Goal: Task Accomplishment & Management: Use online tool/utility

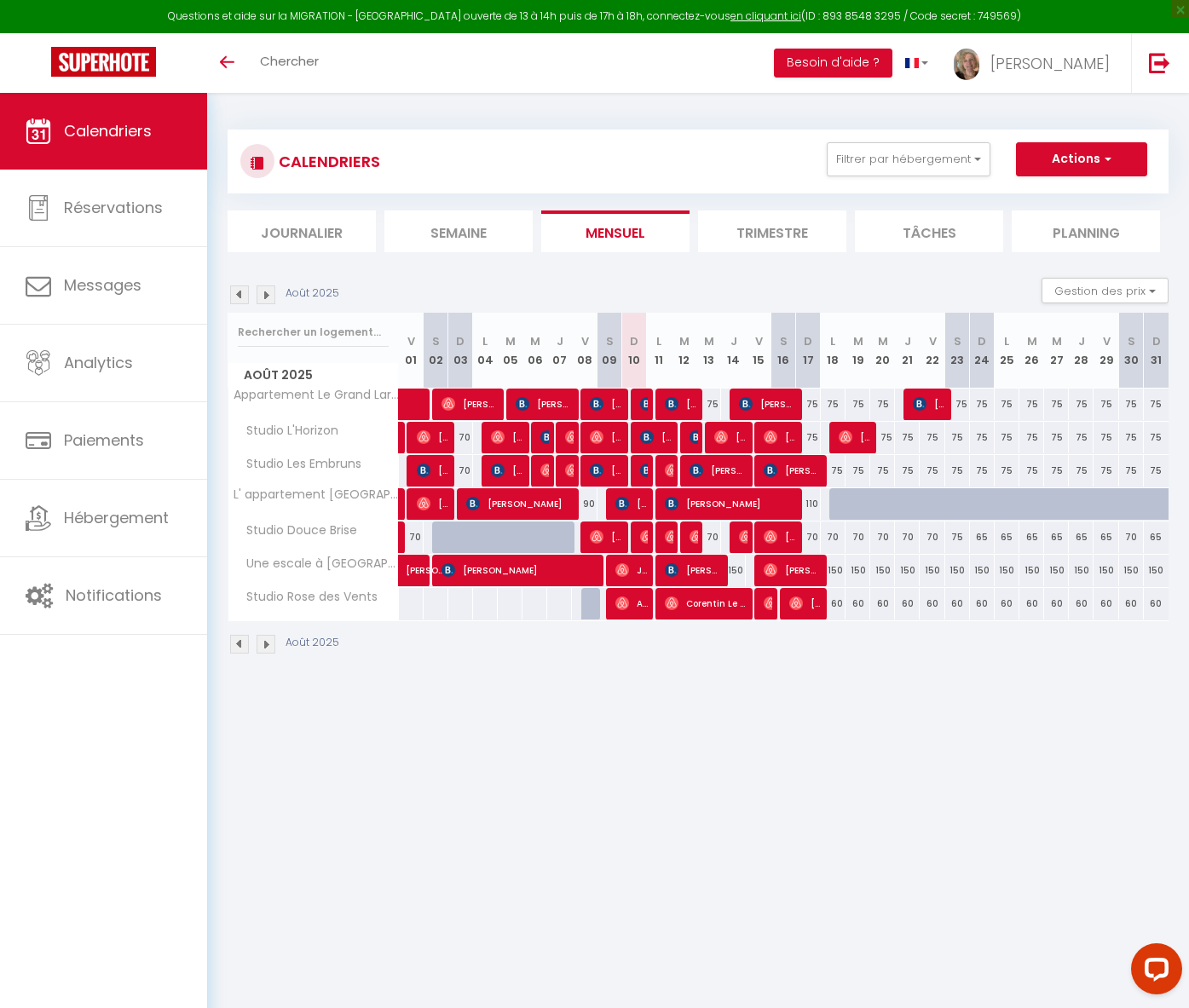
click at [839, 604] on div "60" at bounding box center [832, 604] width 25 height 31
type input "60"
type input "Lun 18 Août 2025"
type input "Mar 19 Août 2025"
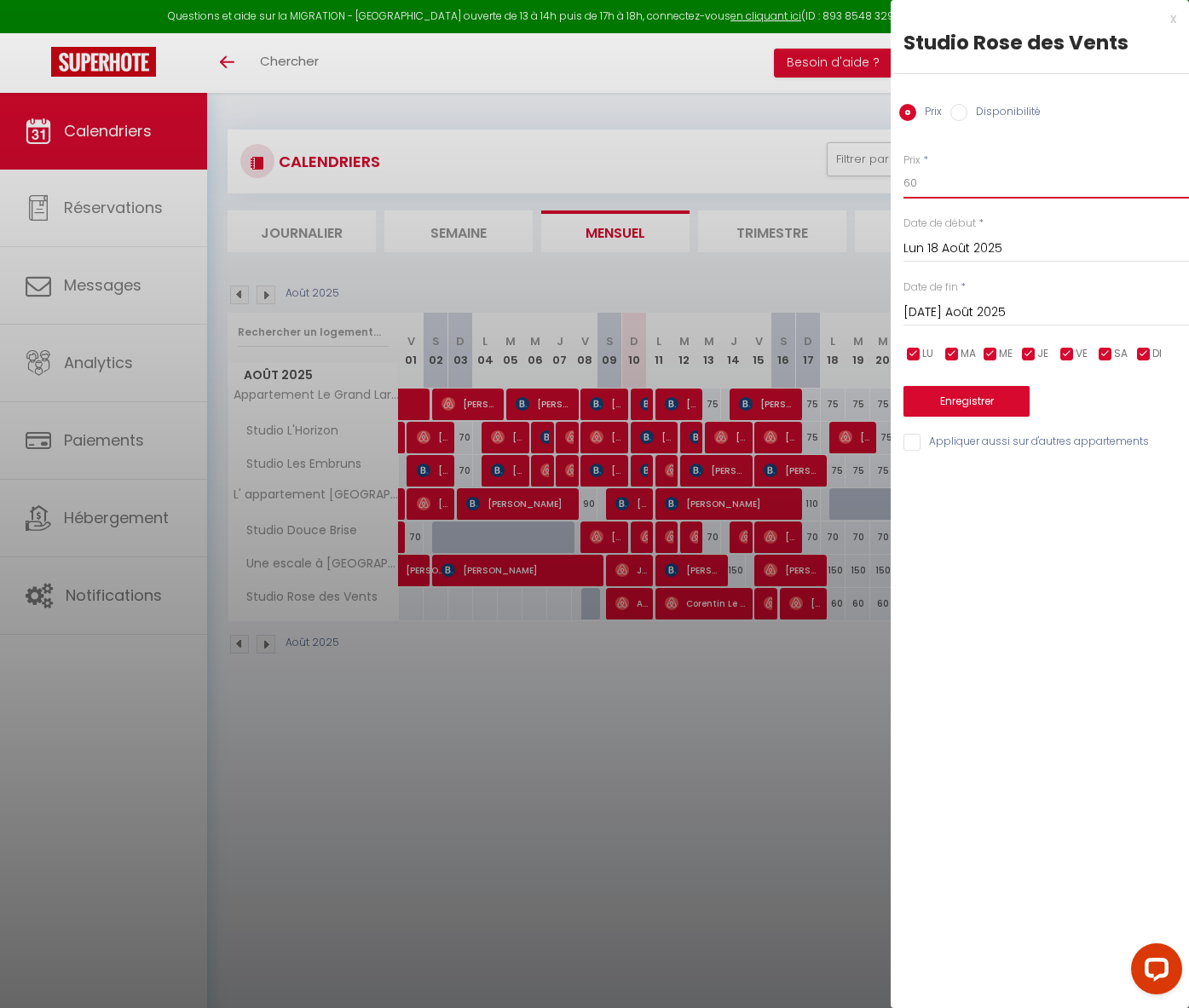
drag, startPoint x: 922, startPoint y: 180, endPoint x: 888, endPoint y: 182, distance: 34.1
click at [888, 182] on body "Questions et aide sur la MIGRATION - Salle Zoom ouverte de 13 à 14h puis de 17h…" at bounding box center [594, 597] width 1189 height 1008
type input "65"
click at [913, 310] on input "Mar 19 Août 2025" at bounding box center [1046, 313] width 285 height 22
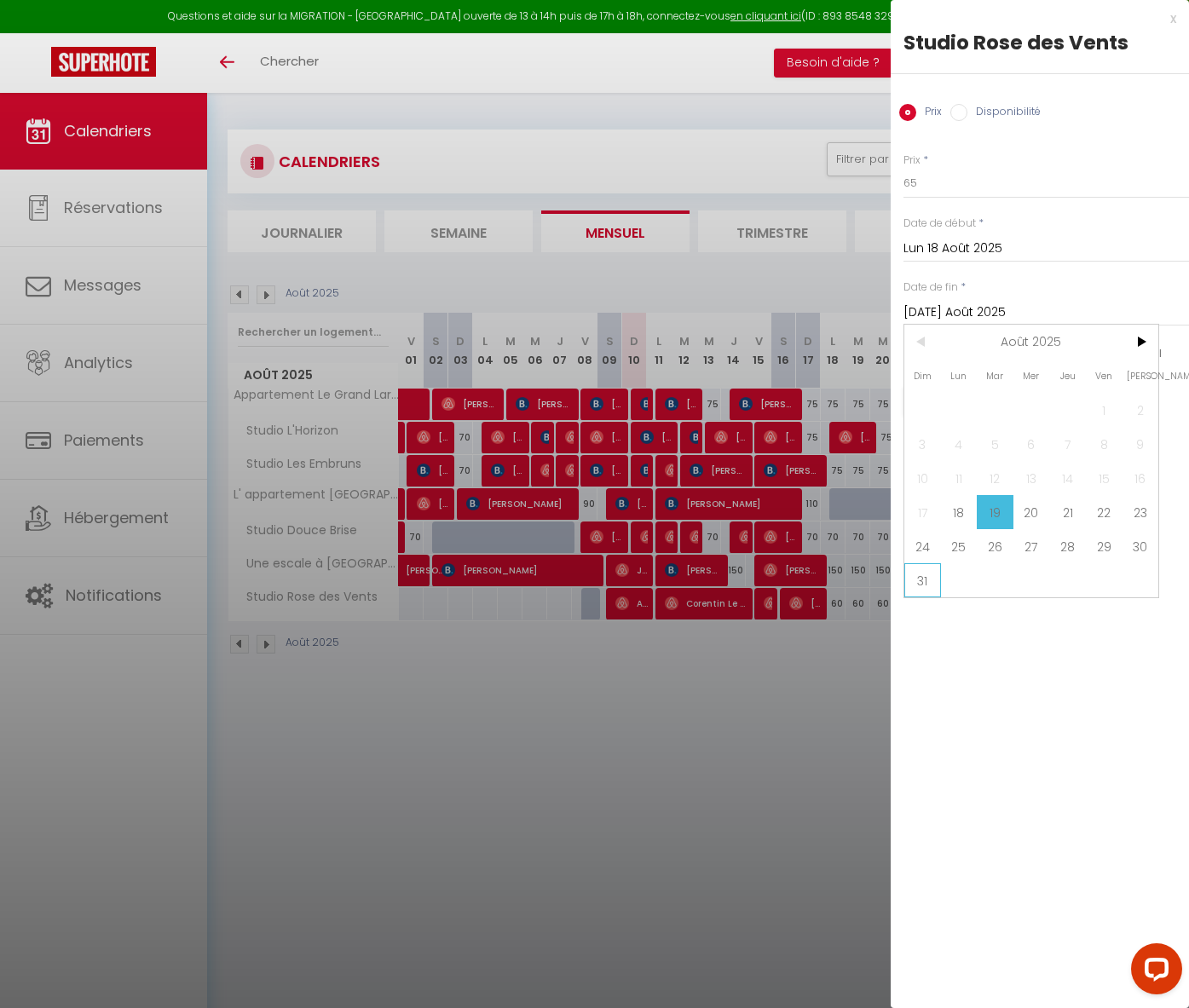
click at [916, 585] on span "31" at bounding box center [923, 580] width 37 height 34
type input "Dim 31 Août 2025"
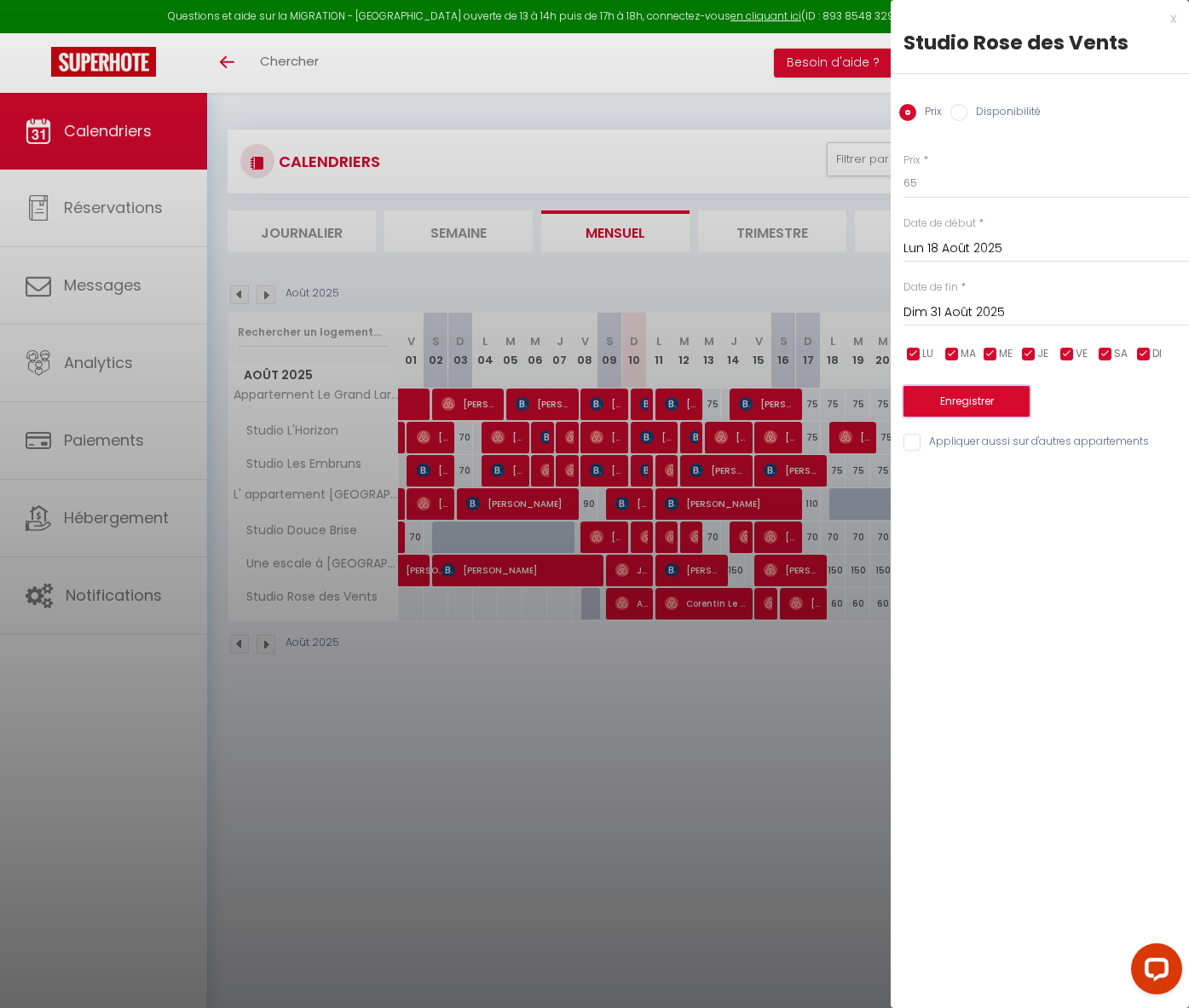
click at [952, 401] on button "Enregistrer" at bounding box center [966, 401] width 127 height 30
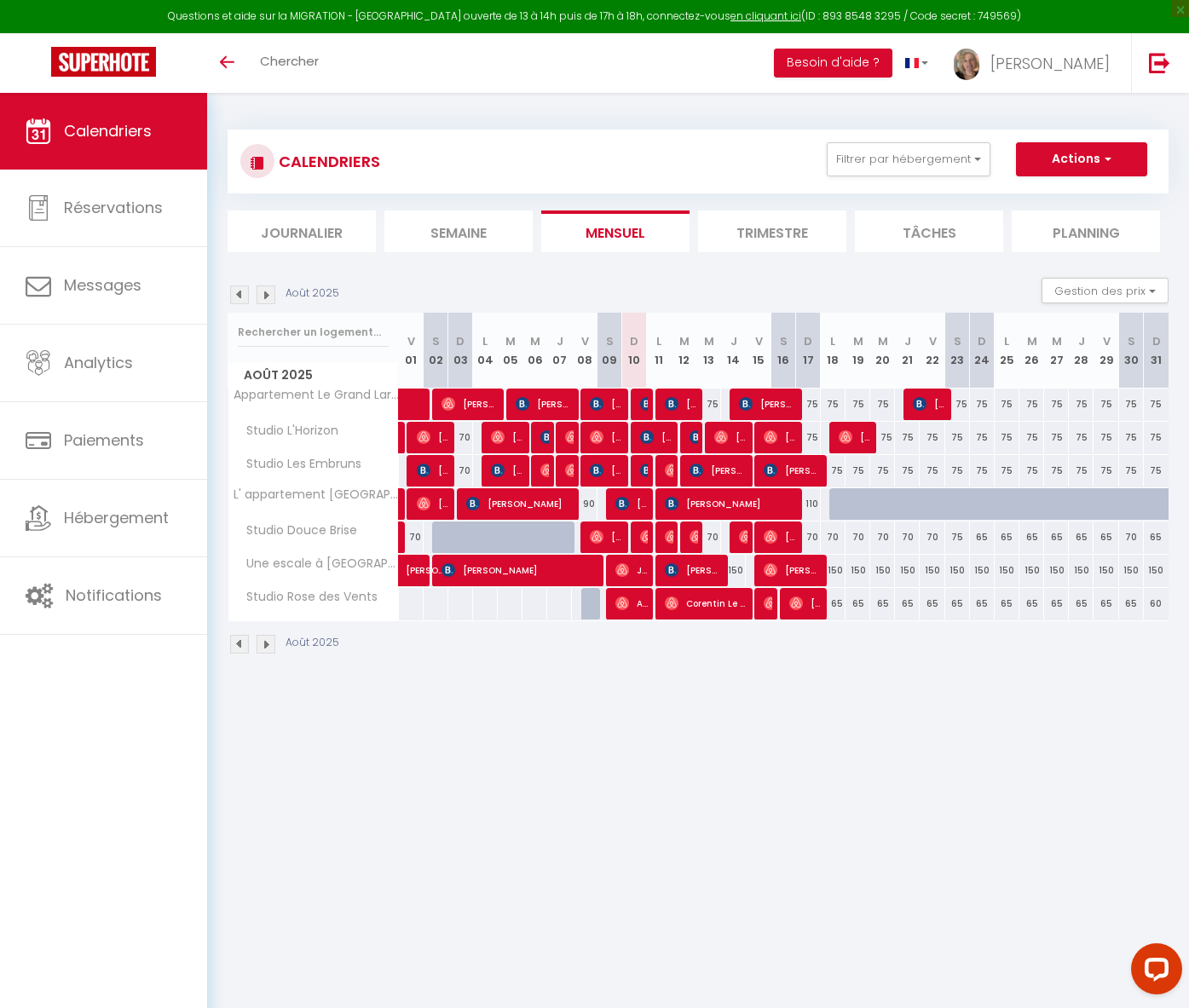
click at [265, 649] on img at bounding box center [266, 644] width 18 height 18
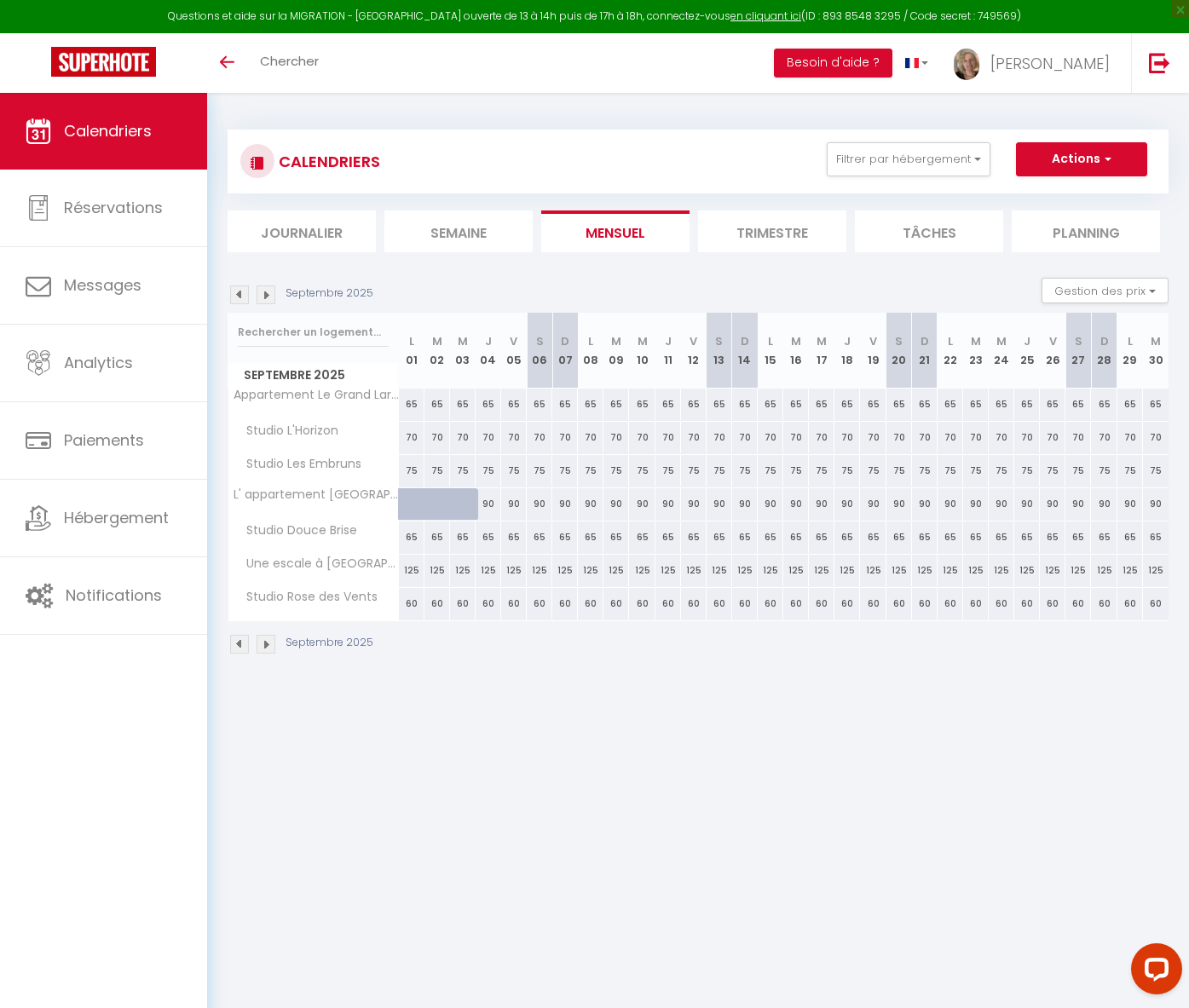
click at [266, 646] on img at bounding box center [266, 644] width 18 height 18
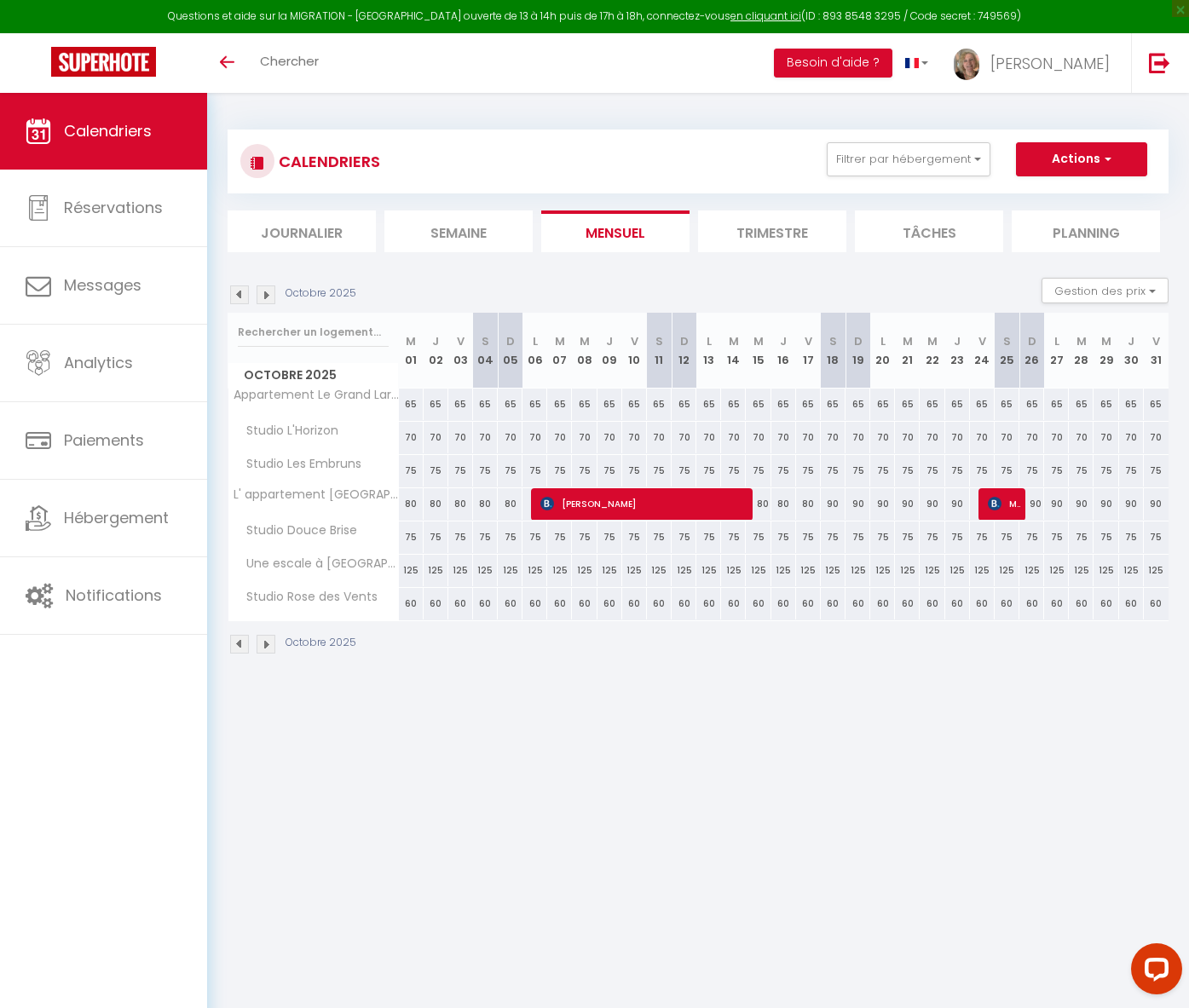
click at [238, 648] on img at bounding box center [239, 644] width 18 height 18
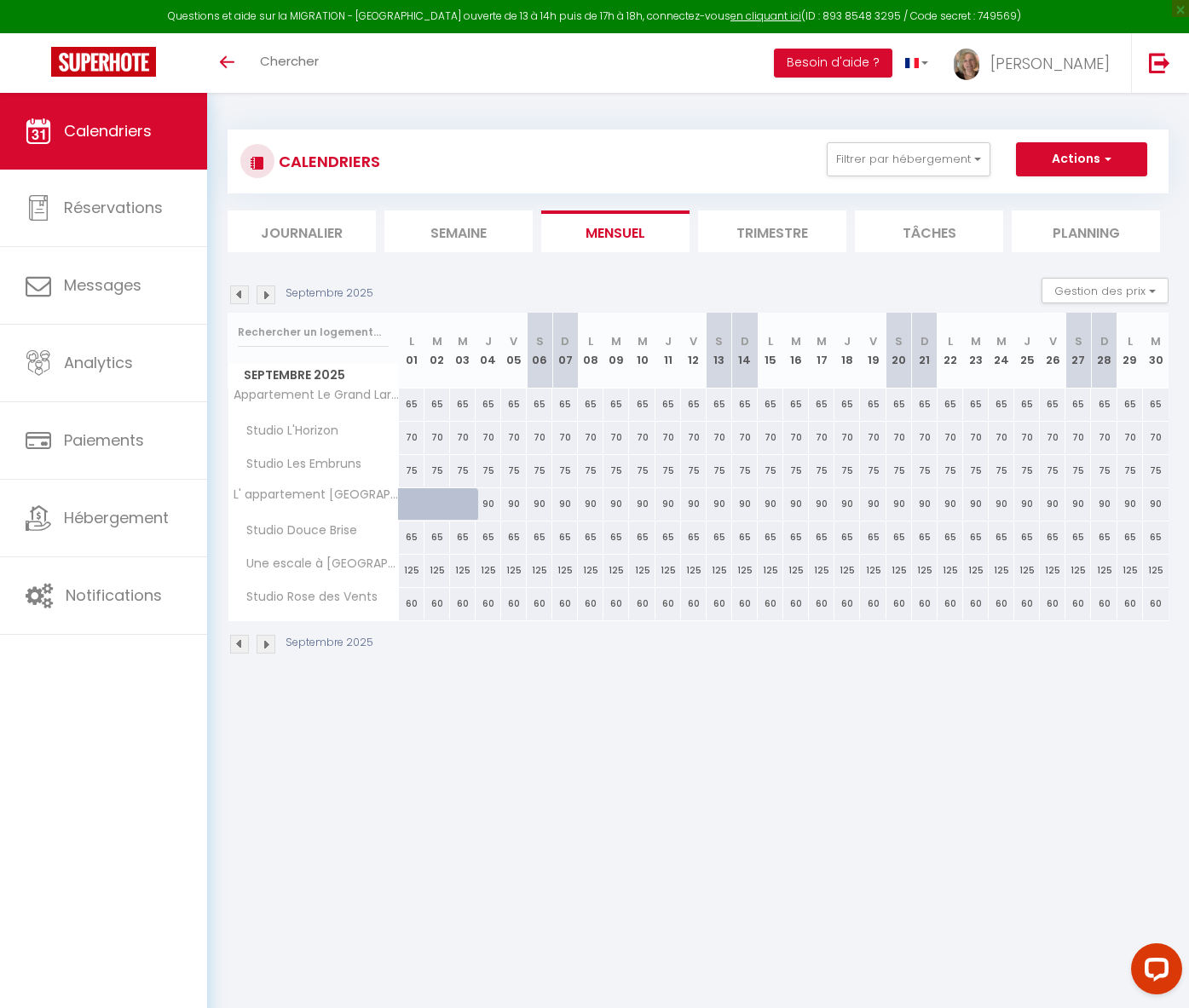
click at [239, 648] on img at bounding box center [239, 644] width 18 height 18
